Goal: Information Seeking & Learning: Learn about a topic

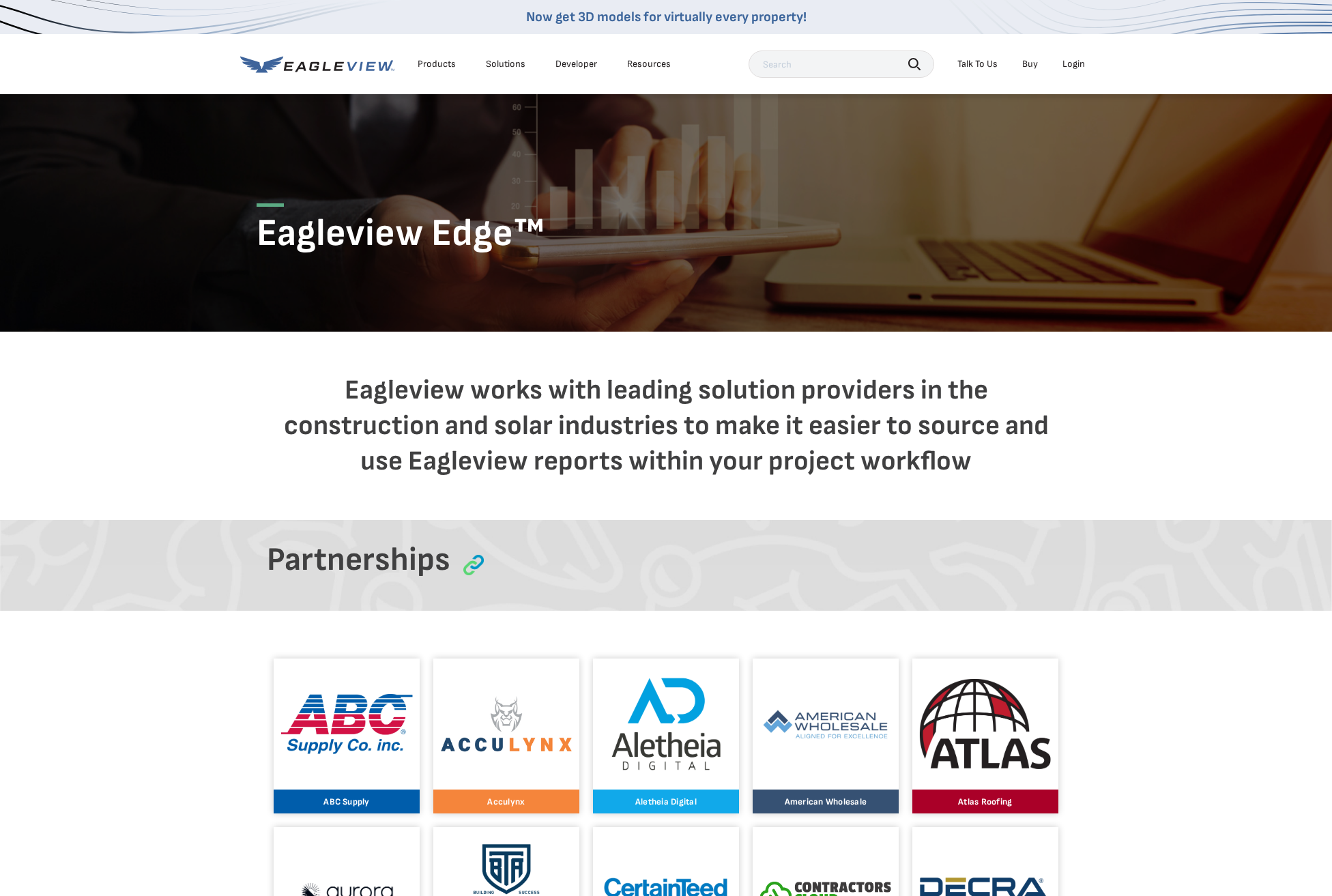
click at [799, 60] on input "text" at bounding box center [841, 65] width 185 height 28
type input "renoworks"
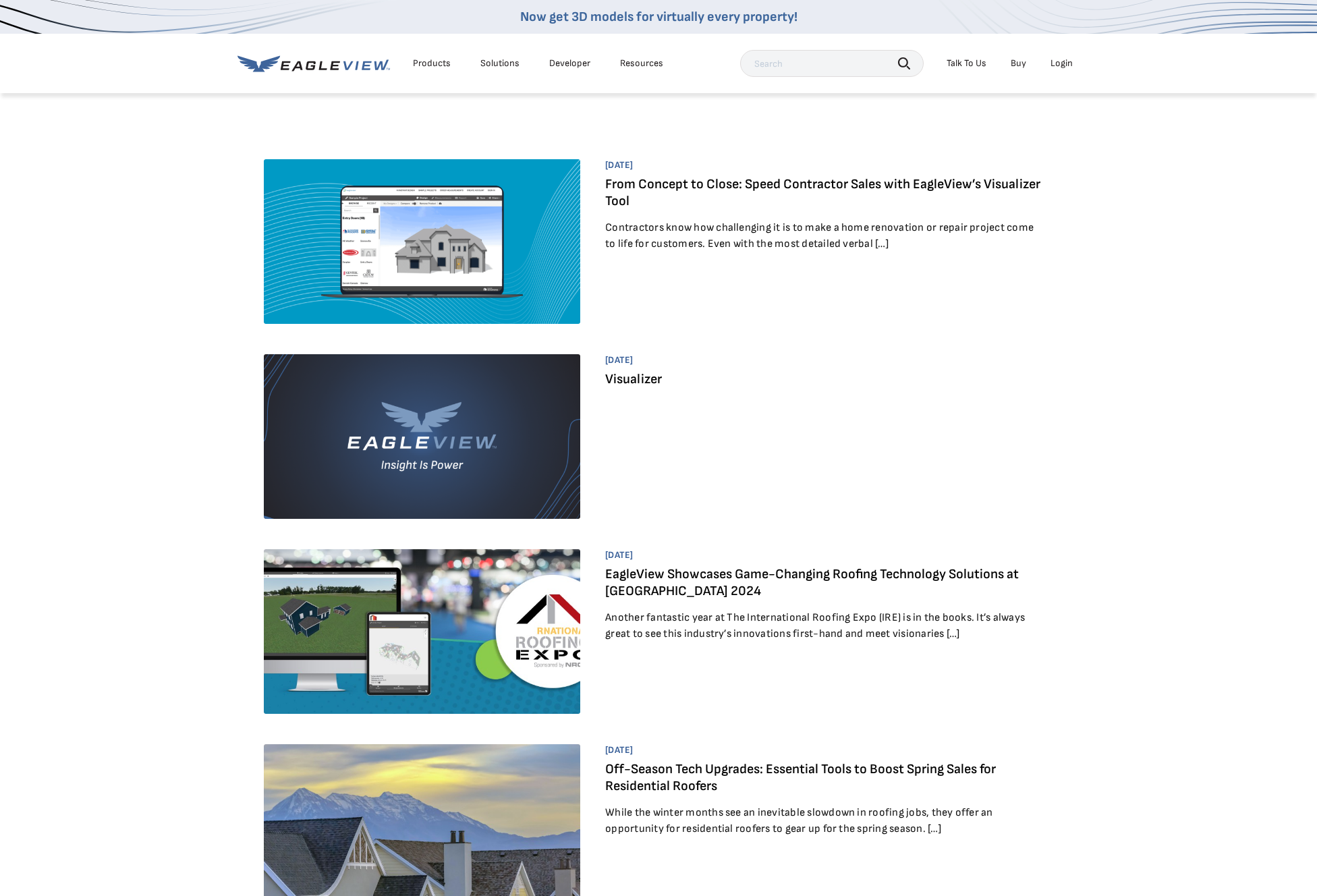
click at [687, 186] on link "From Concept to Close: Speed Contractor Sales with EagleView’s Visualizer Tool" at bounding box center [823, 192] width 435 height 33
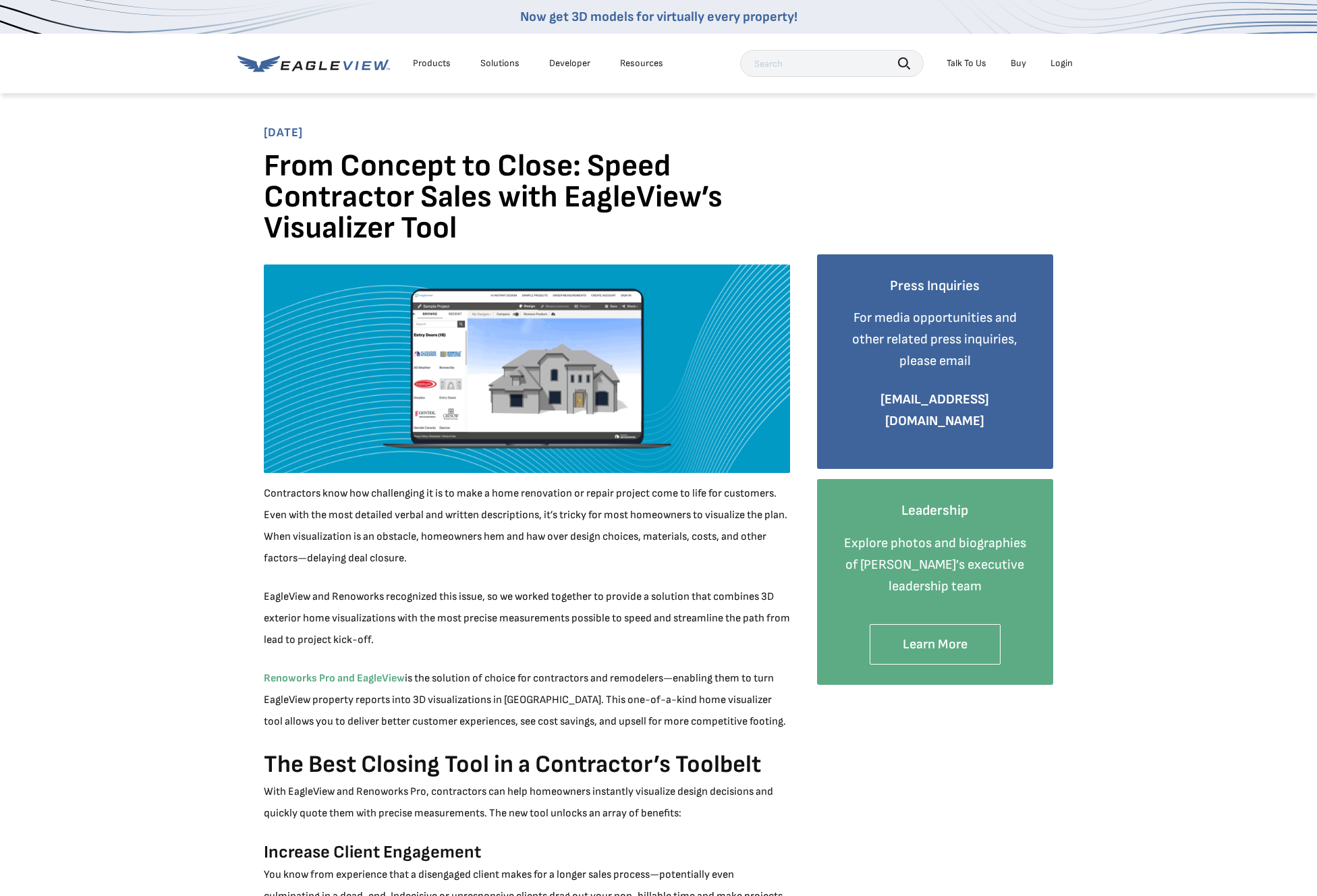
scroll to position [245, 0]
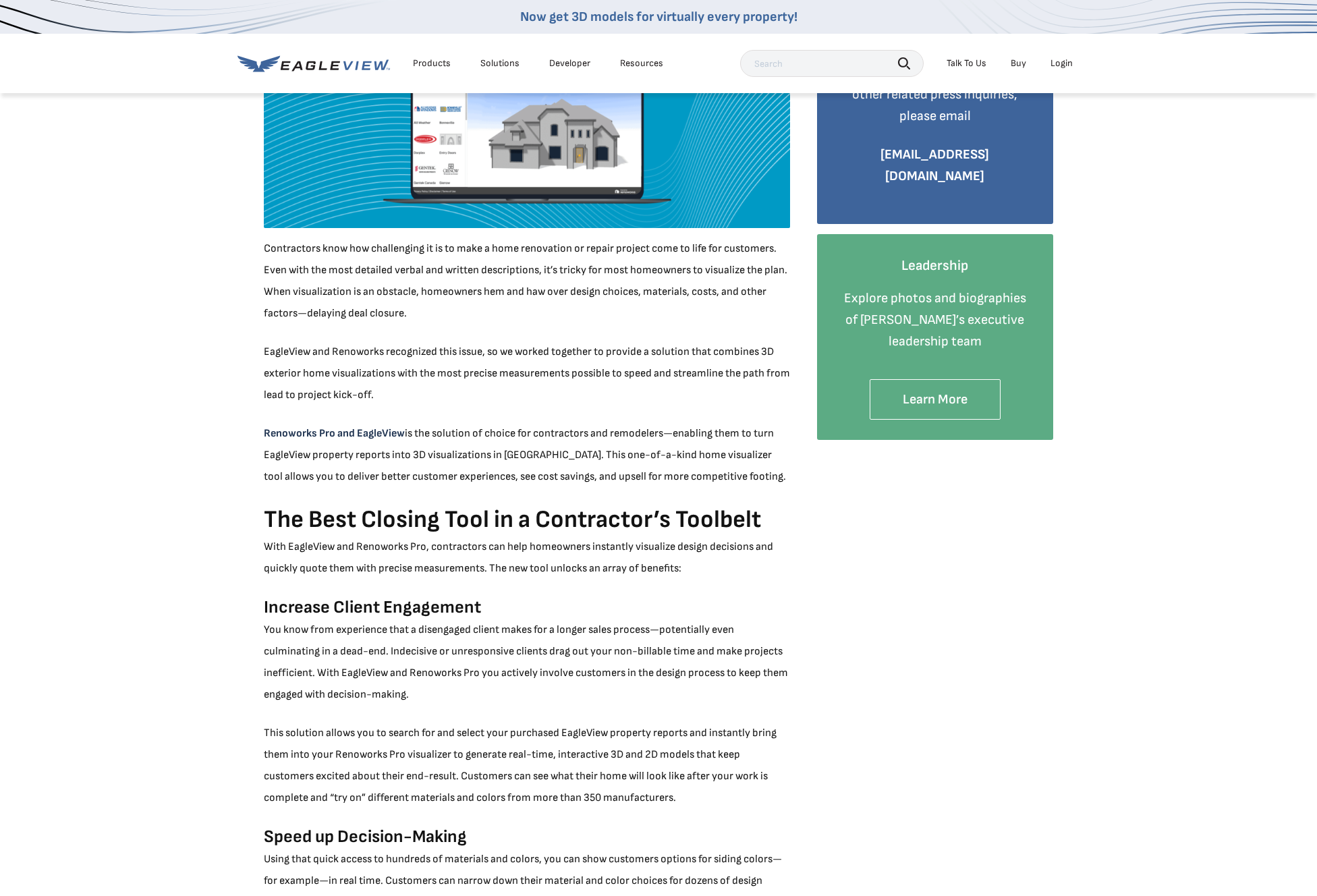
click at [341, 431] on link "Renoworks Pro and EagleView" at bounding box center [334, 433] width 141 height 13
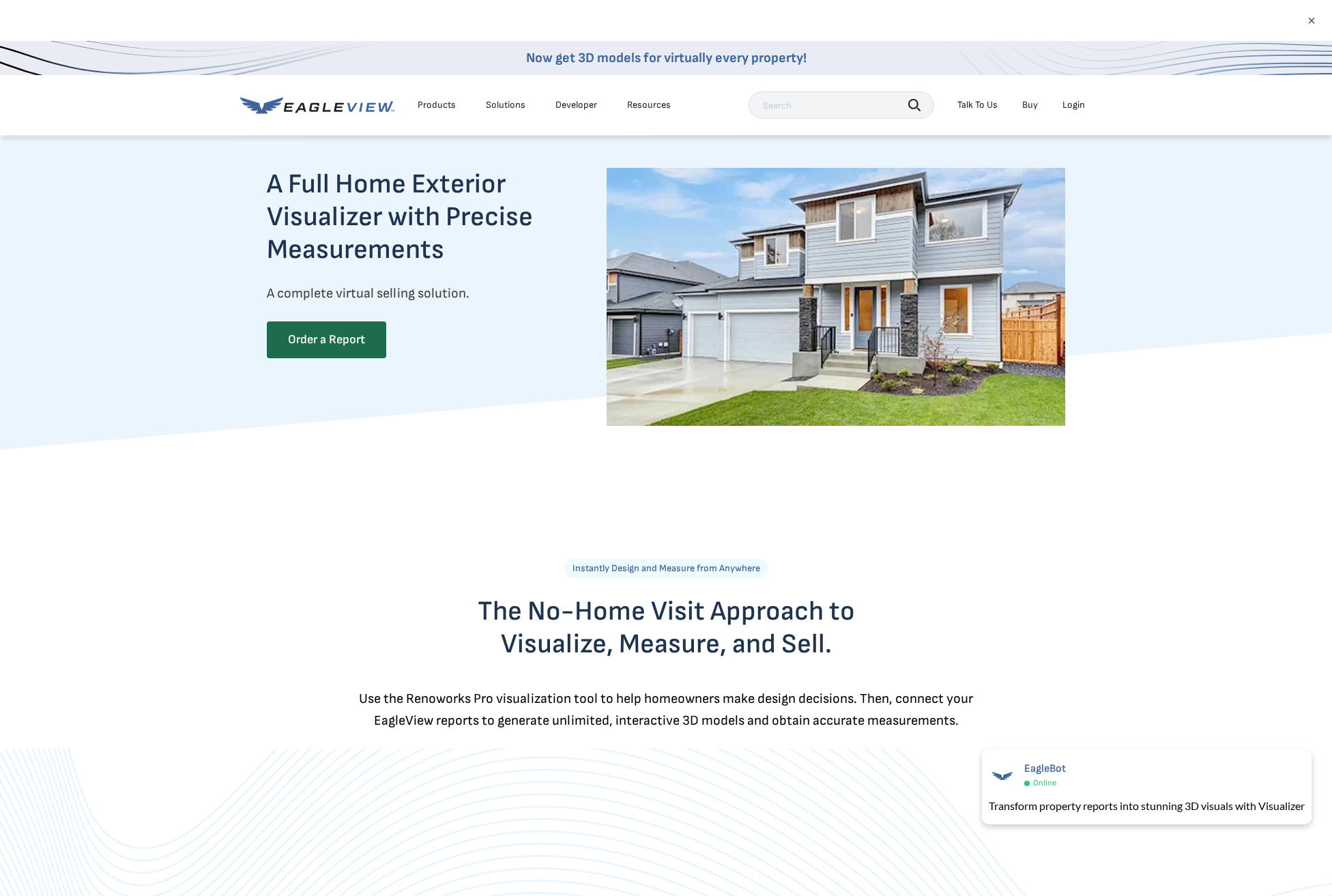
click at [795, 116] on input "text" at bounding box center [841, 105] width 185 height 28
type input "visualizer"
